Goal: Navigation & Orientation: Find specific page/section

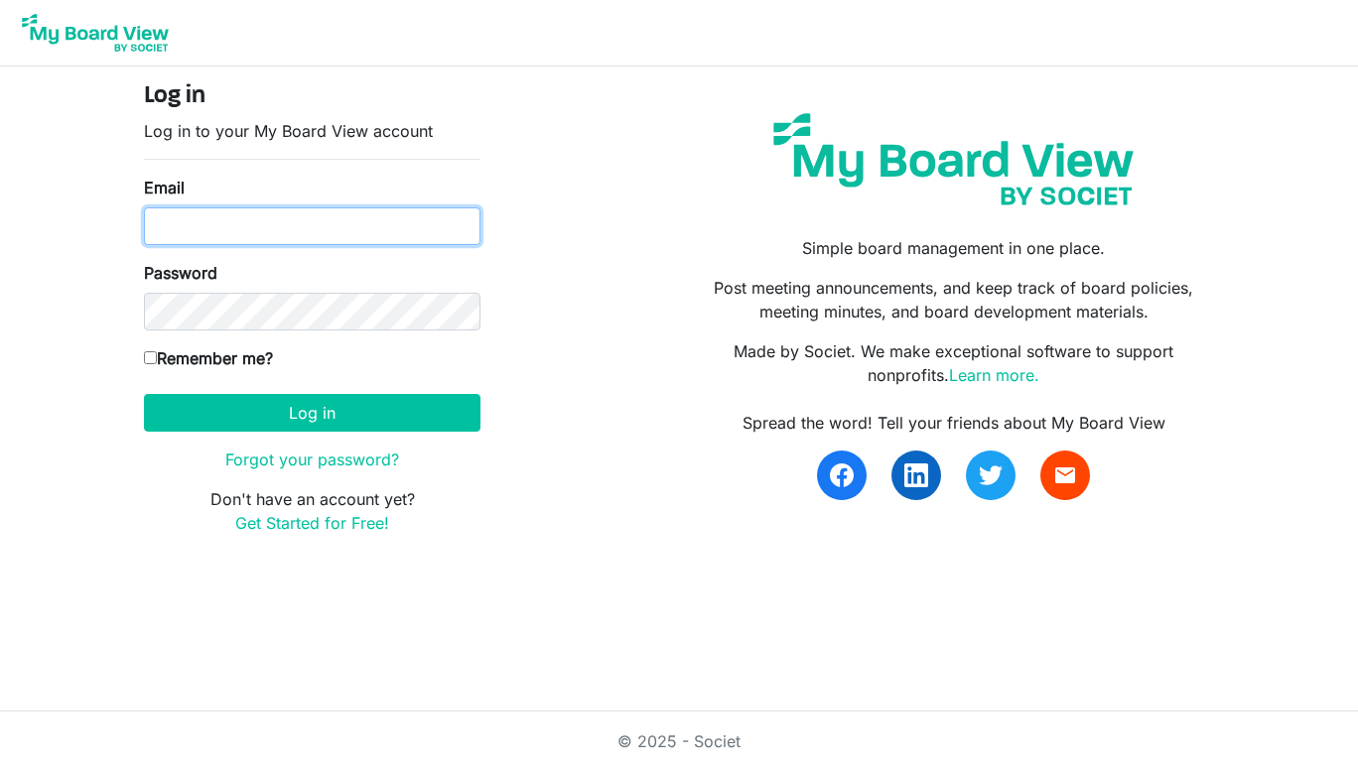
click at [290, 228] on input "Email" at bounding box center [312, 226] width 337 height 38
type input "[EMAIL_ADDRESS][DOMAIN_NAME]"
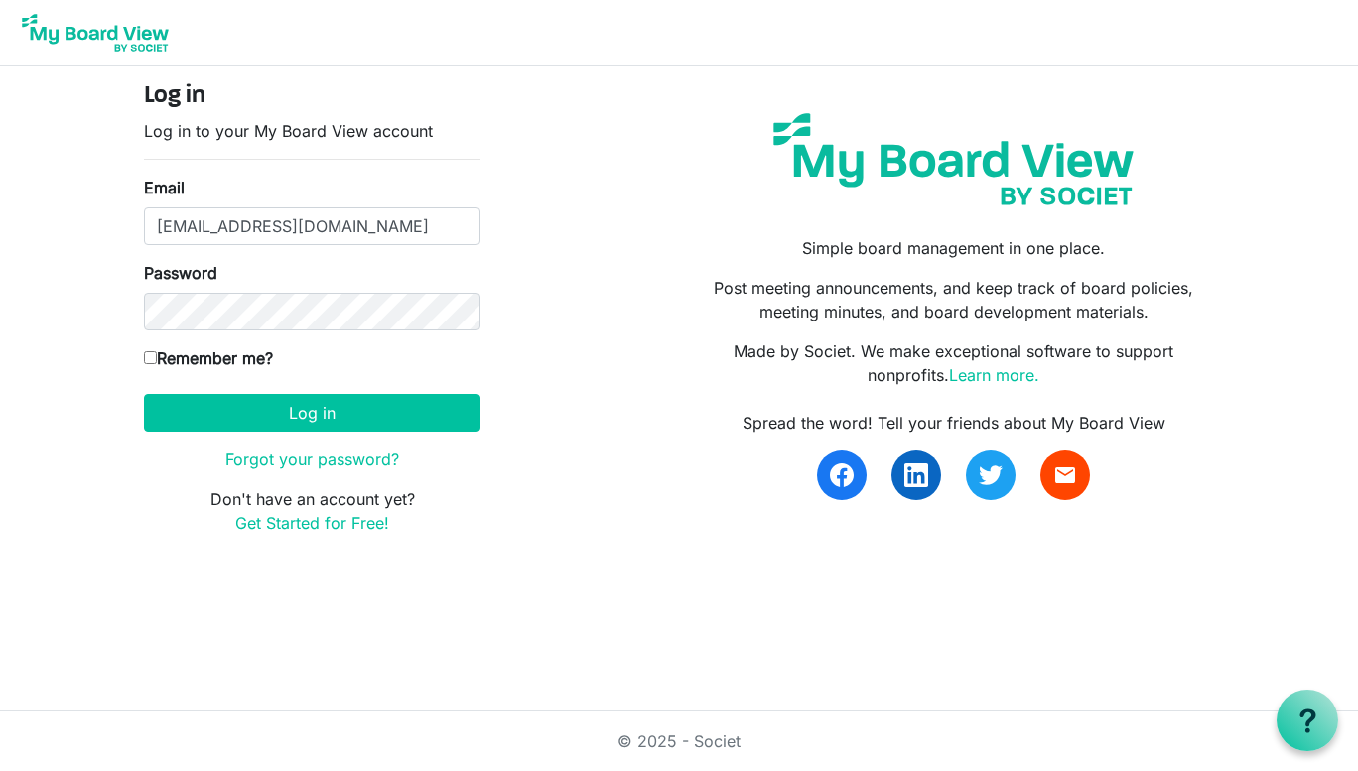
click at [169, 354] on label "Remember me?" at bounding box center [208, 358] width 129 height 24
click at [157, 354] on input "Remember me?" at bounding box center [150, 357] width 13 height 13
checkbox input "true"
click at [280, 402] on button "Log in" at bounding box center [312, 413] width 337 height 38
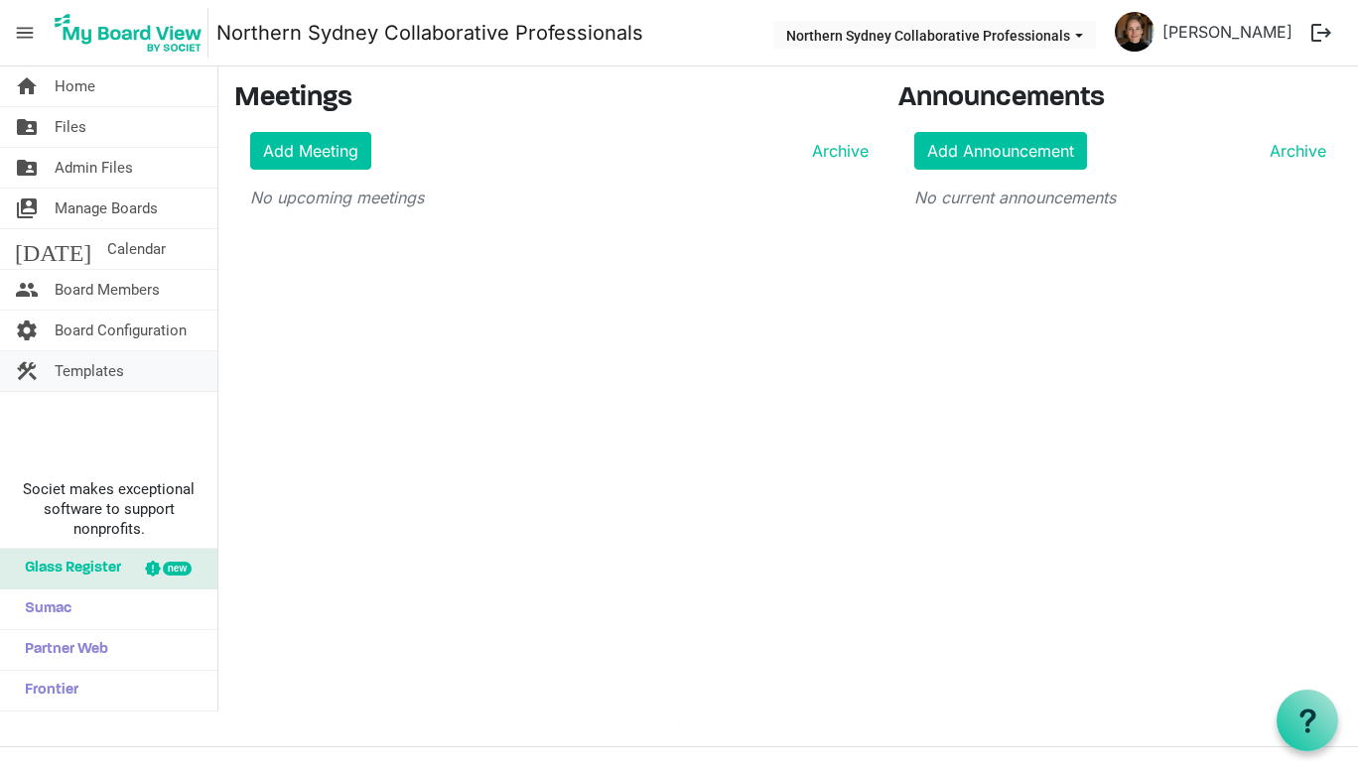
click at [107, 367] on span "Templates" at bounding box center [89, 371] width 69 height 40
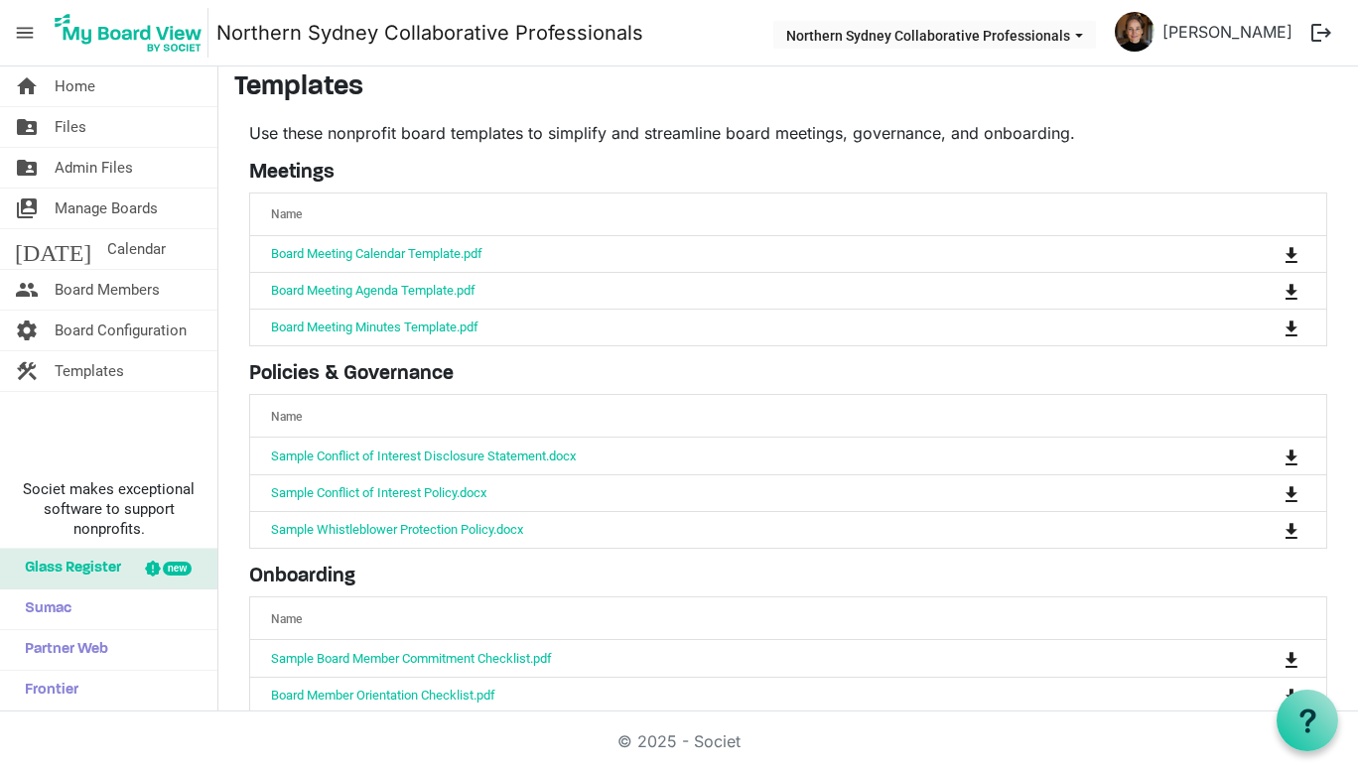
scroll to position [10, 0]
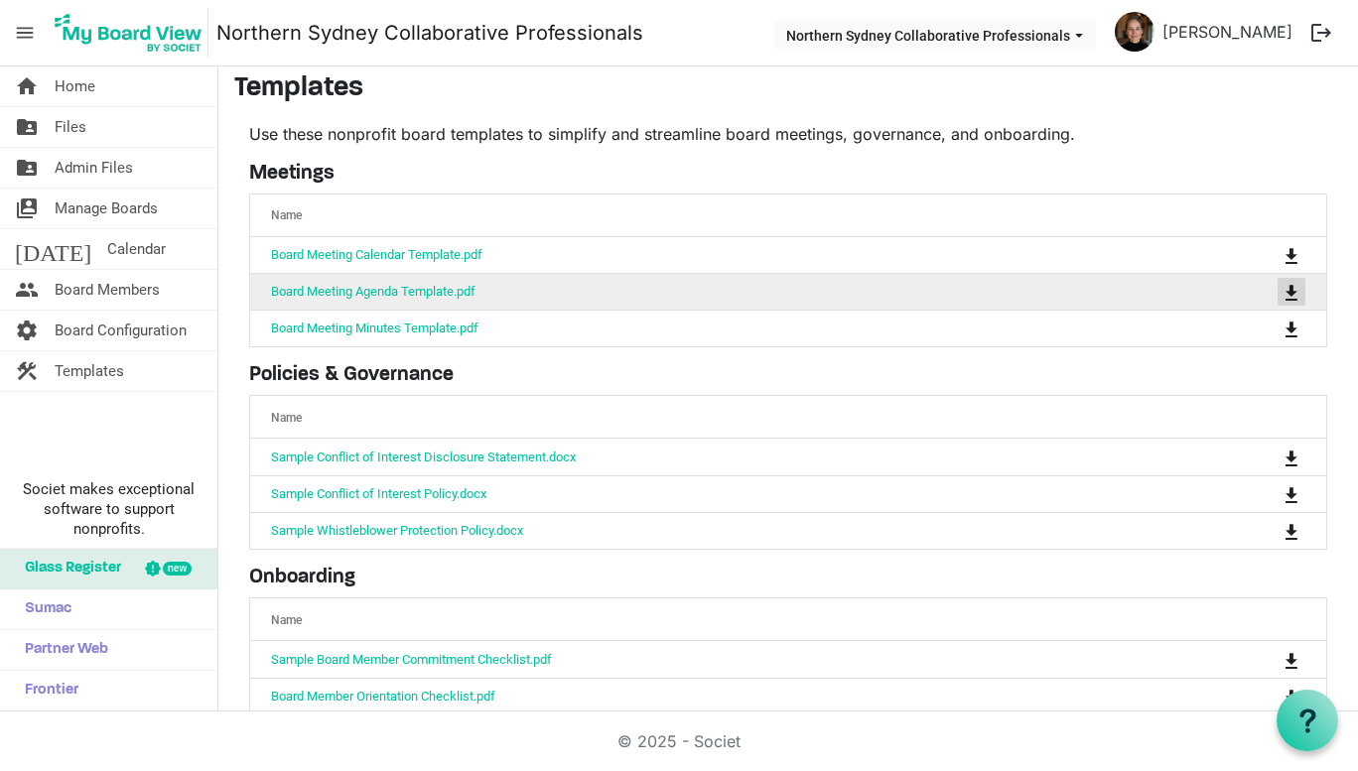
click at [1286, 295] on span "is Command column column header" at bounding box center [1292, 293] width 12 height 16
